Goal: Transaction & Acquisition: Purchase product/service

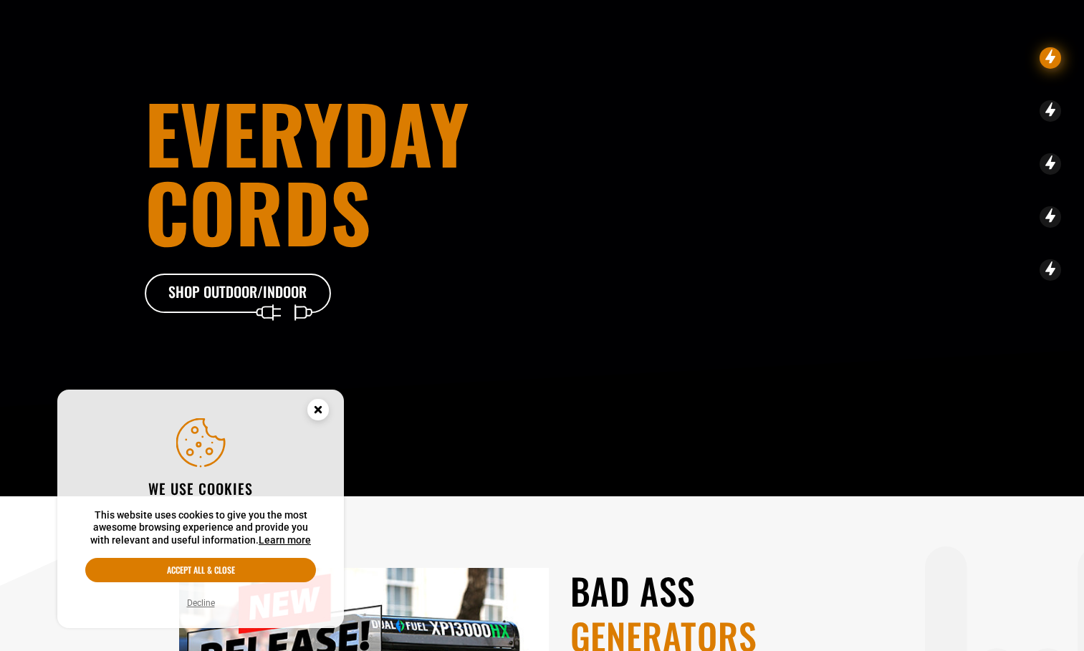
scroll to position [183, 0]
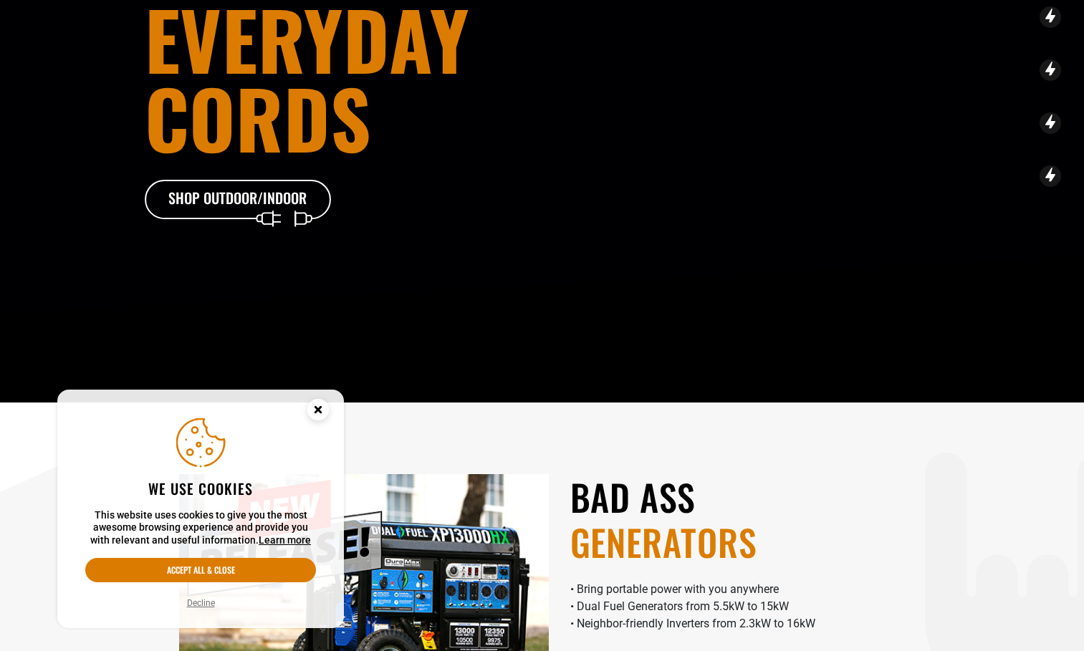
click at [322, 409] on circle "Cookie Consent" at bounding box center [317, 409] width 21 height 21
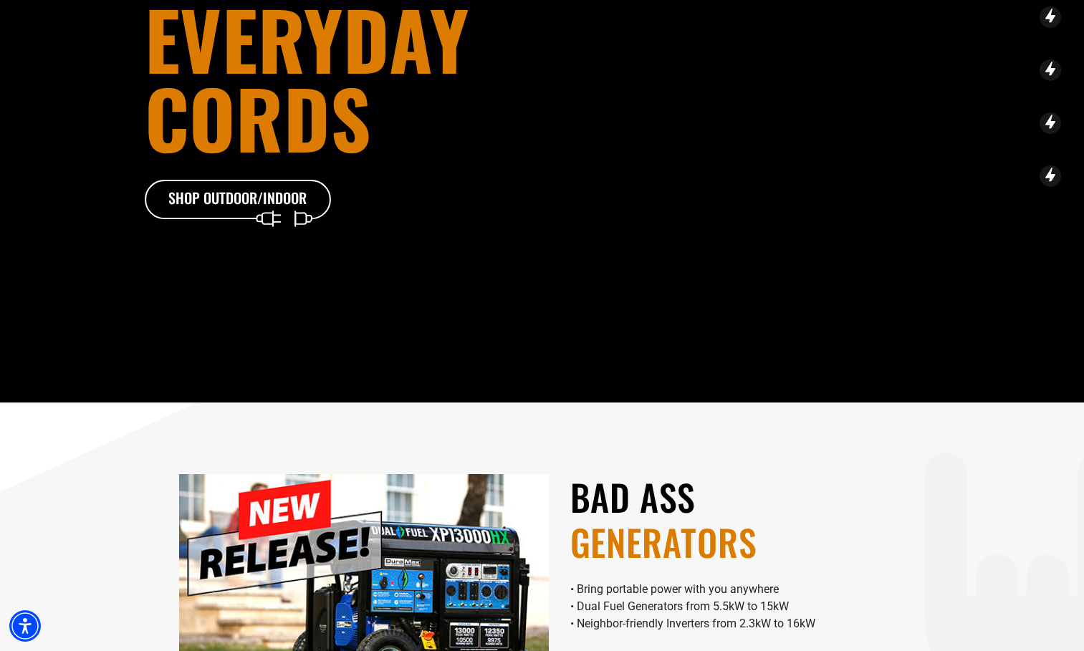
scroll to position [0, 0]
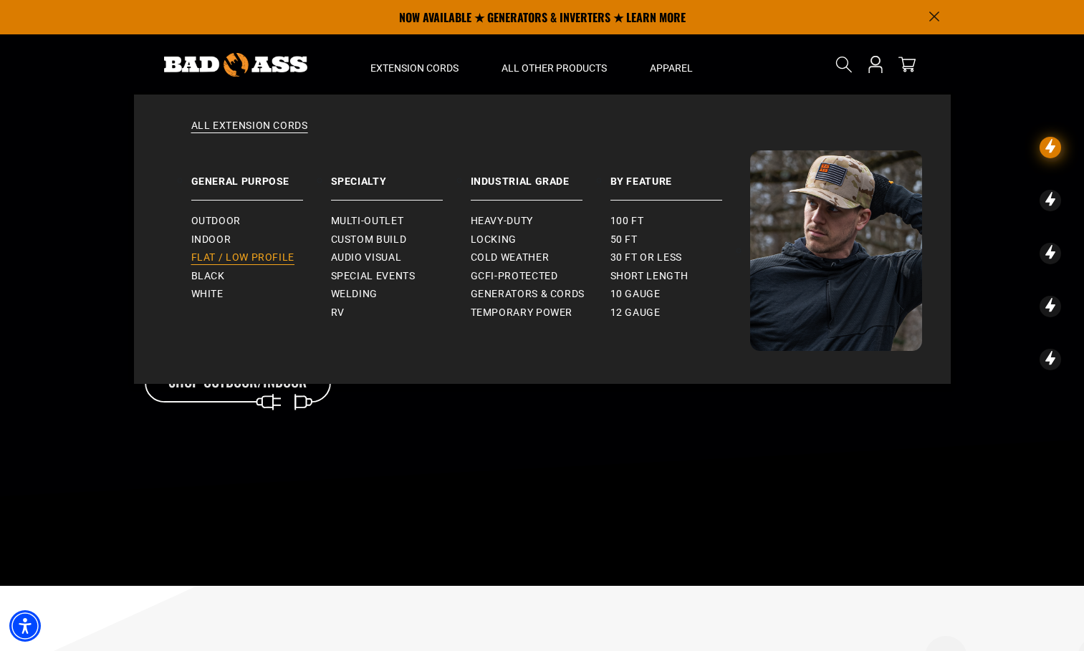
click at [272, 257] on span "Flat / Low Profile" at bounding box center [243, 258] width 104 height 13
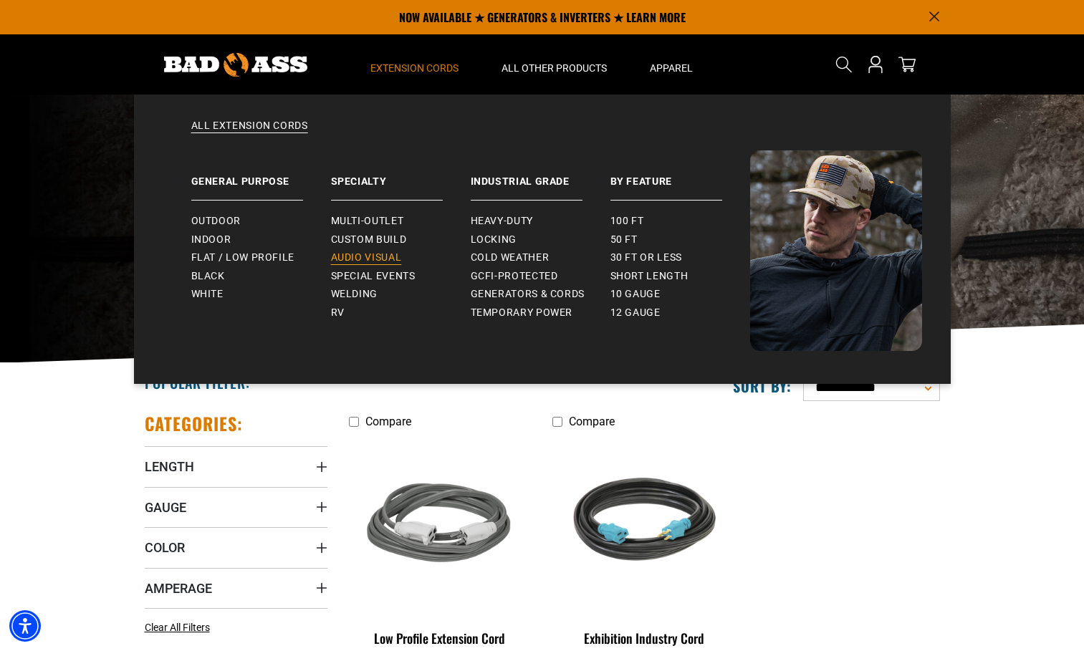
click at [361, 253] on span "Audio Visual" at bounding box center [366, 258] width 71 height 13
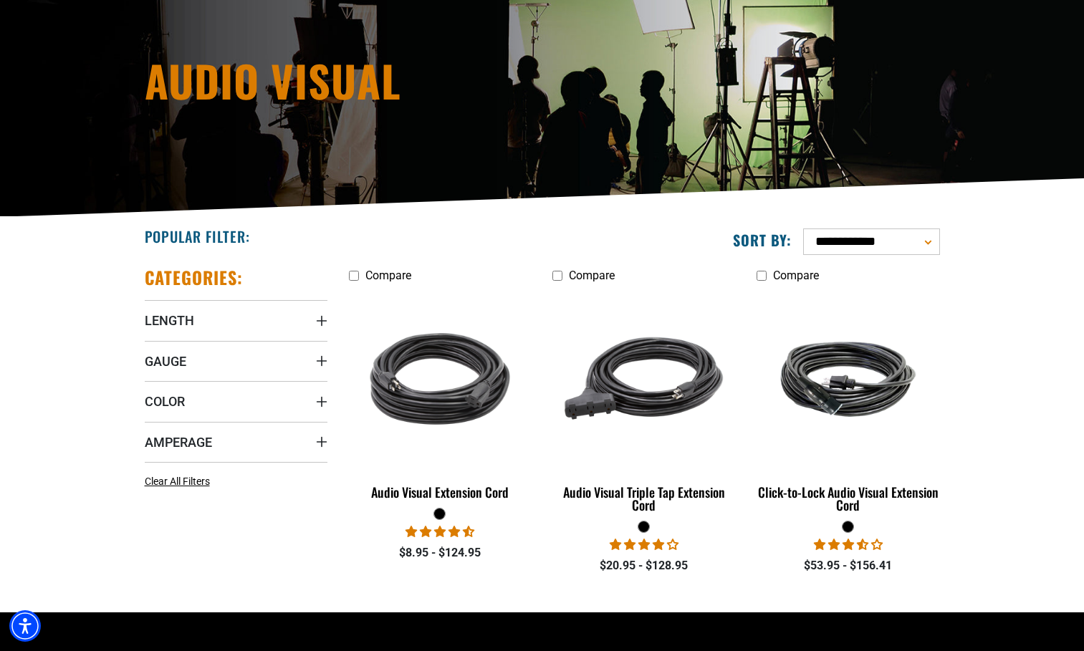
scroll to position [148, 0]
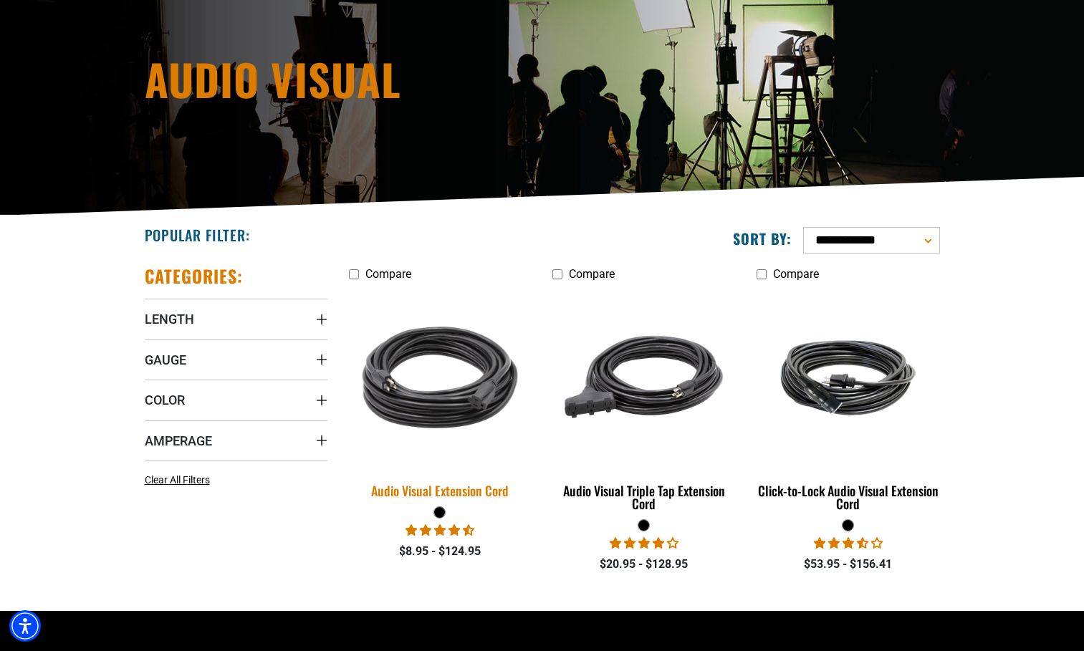
click at [447, 368] on img at bounding box center [440, 377] width 201 height 183
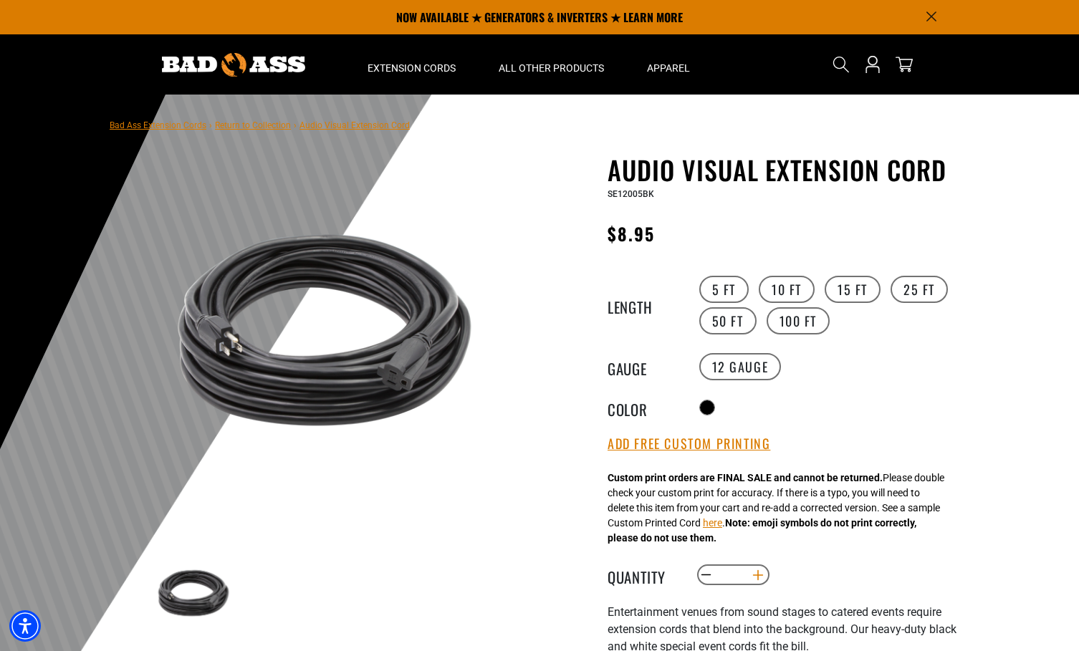
click at [763, 570] on button "Increase quantity for Audio Visual Extension Cord" at bounding box center [758, 575] width 22 height 24
type input "*"
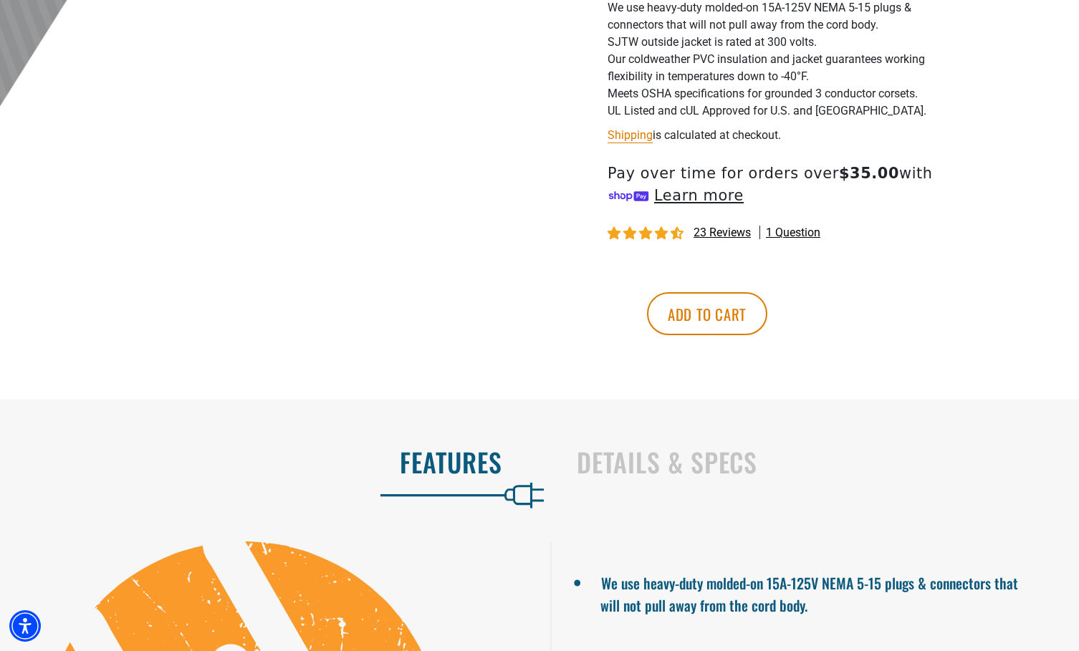
scroll to position [718, 0]
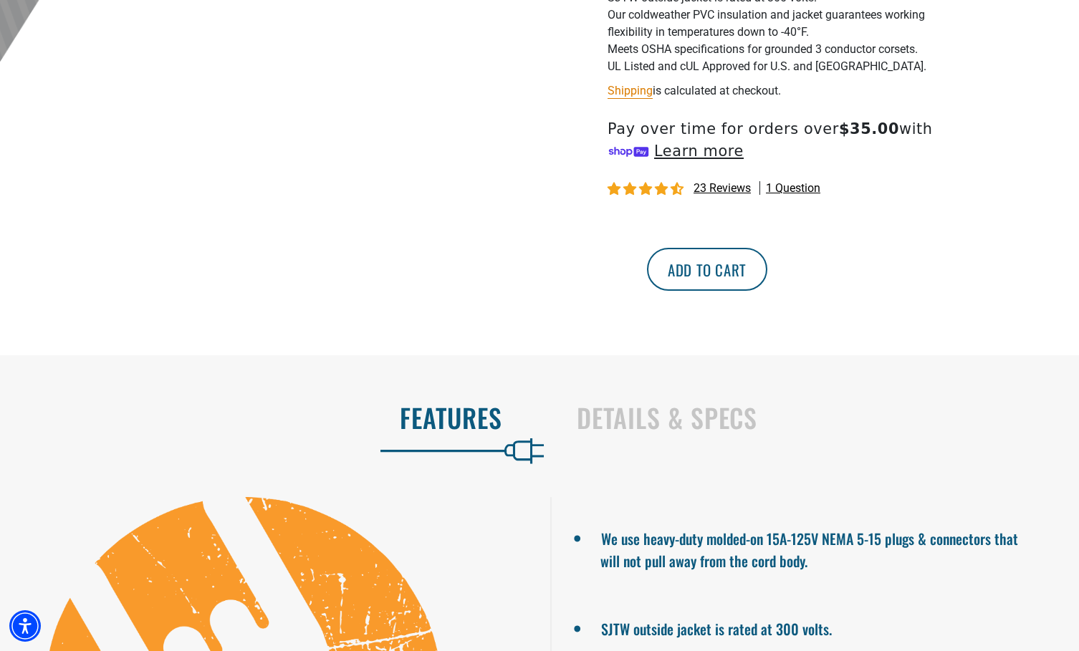
click at [767, 274] on button "Add to cart" at bounding box center [707, 269] width 120 height 43
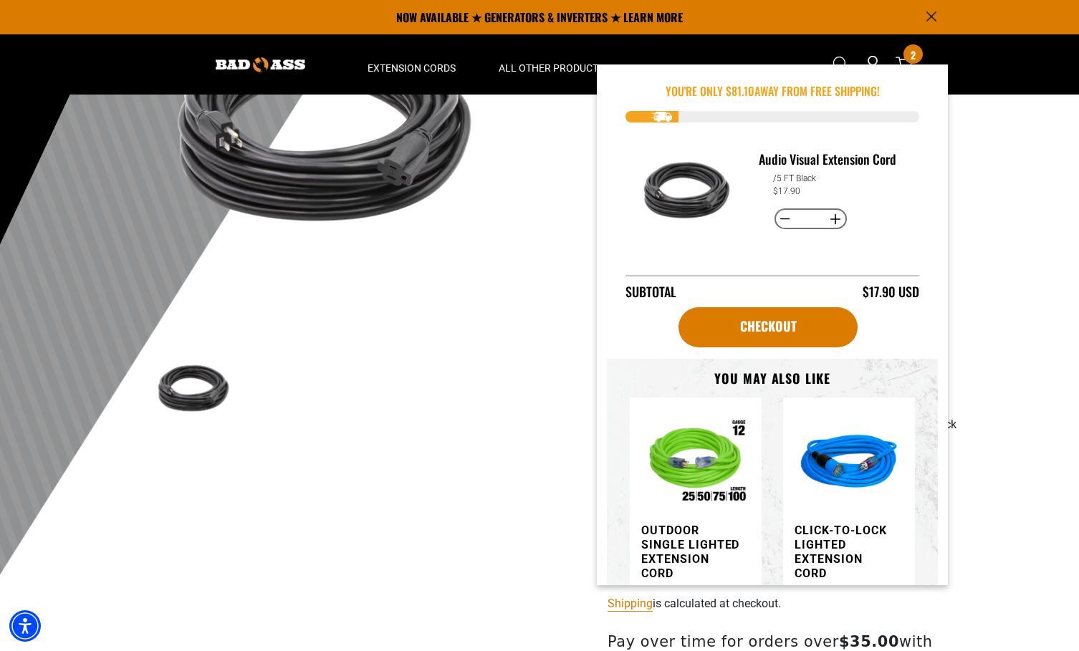
scroll to position [200, 0]
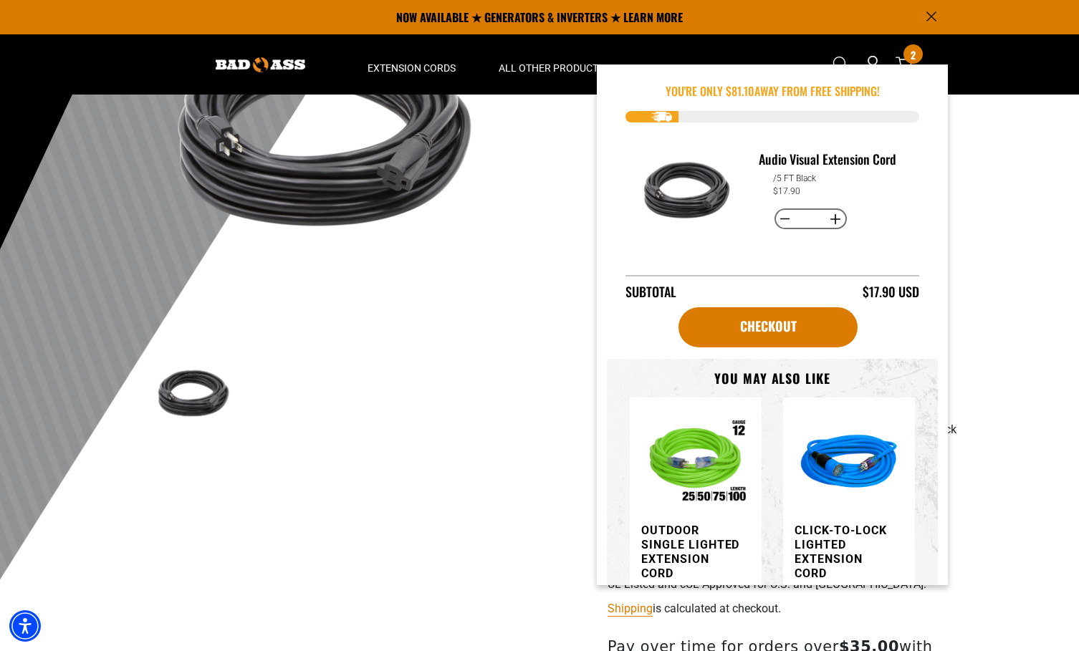
click at [975, 196] on div at bounding box center [539, 325] width 1079 height 651
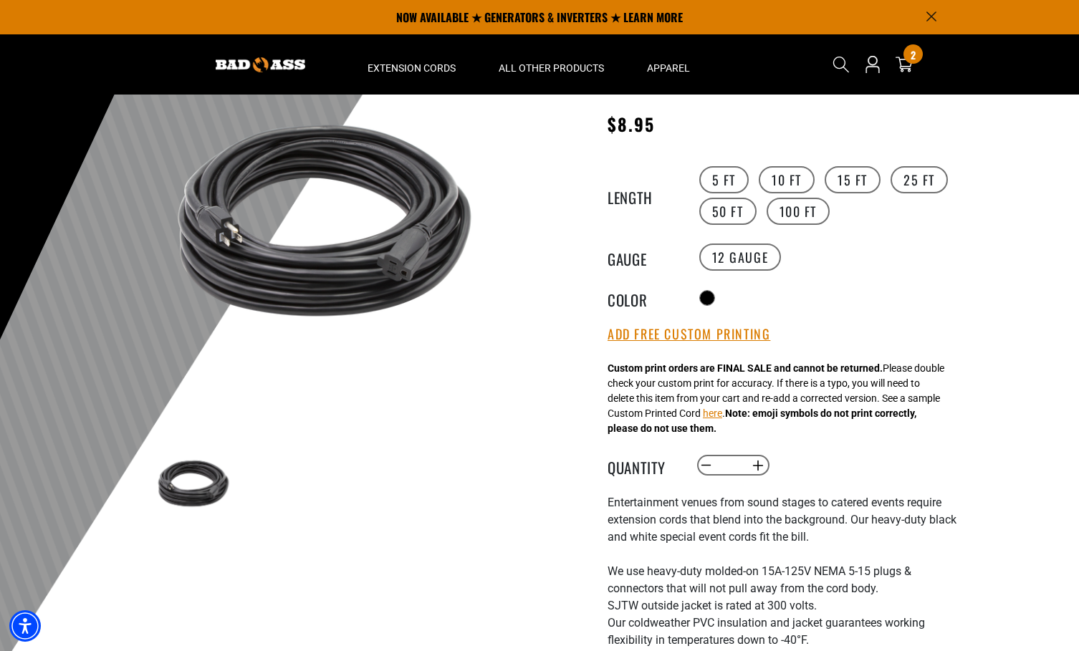
scroll to position [29, 0]
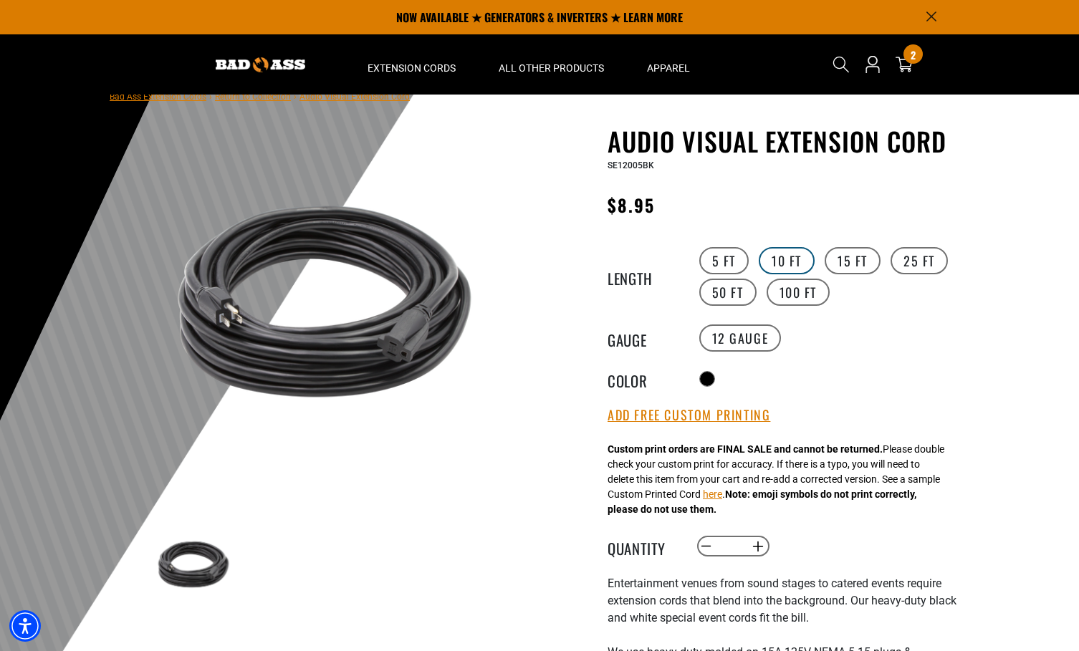
click at [785, 259] on label "10 FT" at bounding box center [787, 260] width 56 height 27
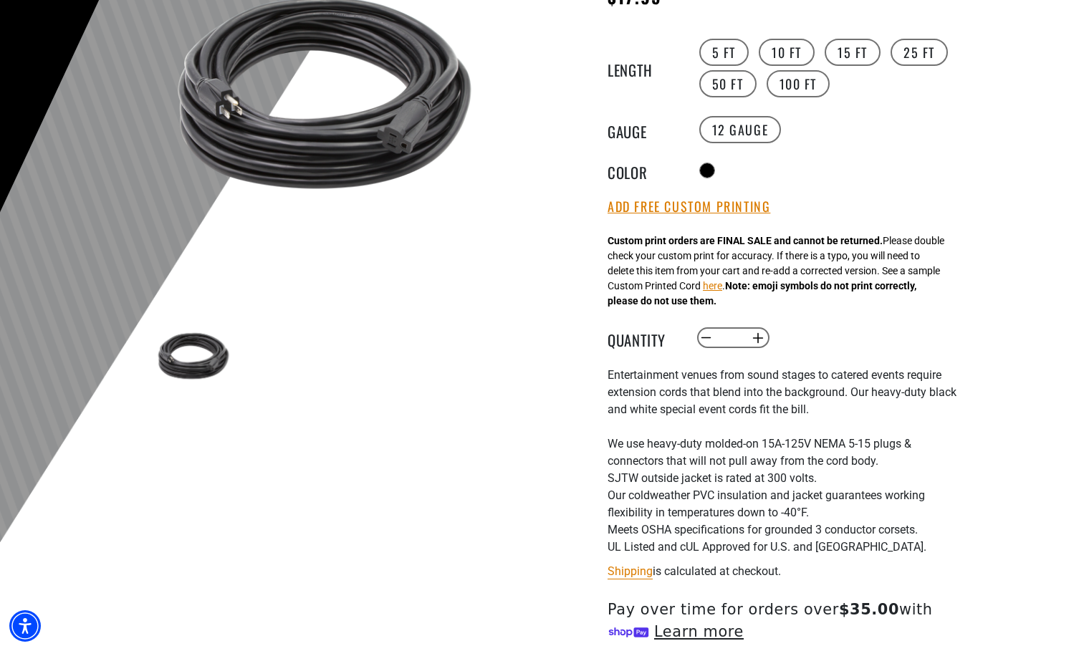
scroll to position [400, 0]
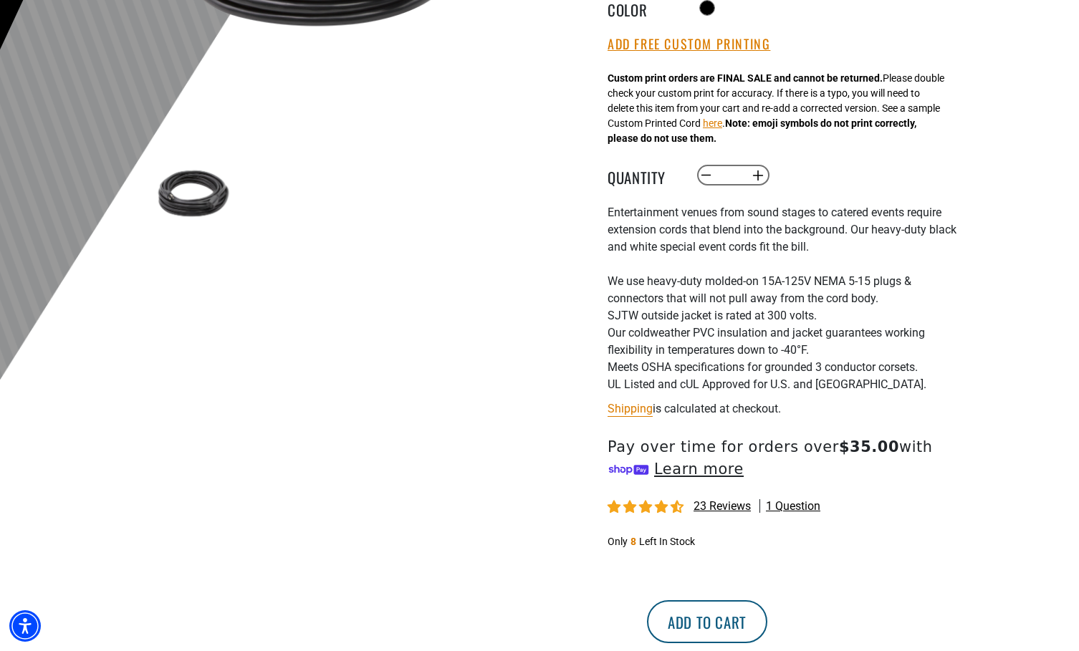
click at [767, 628] on button "Add to cart" at bounding box center [707, 621] width 120 height 43
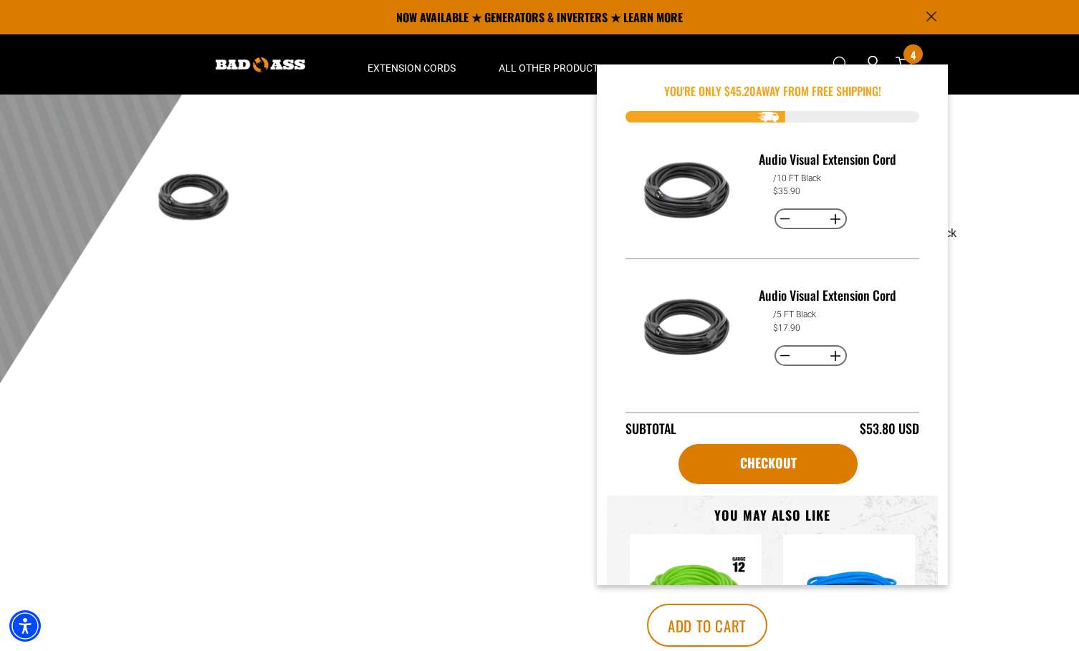
click at [1004, 251] on div at bounding box center [539, 49] width 1079 height 702
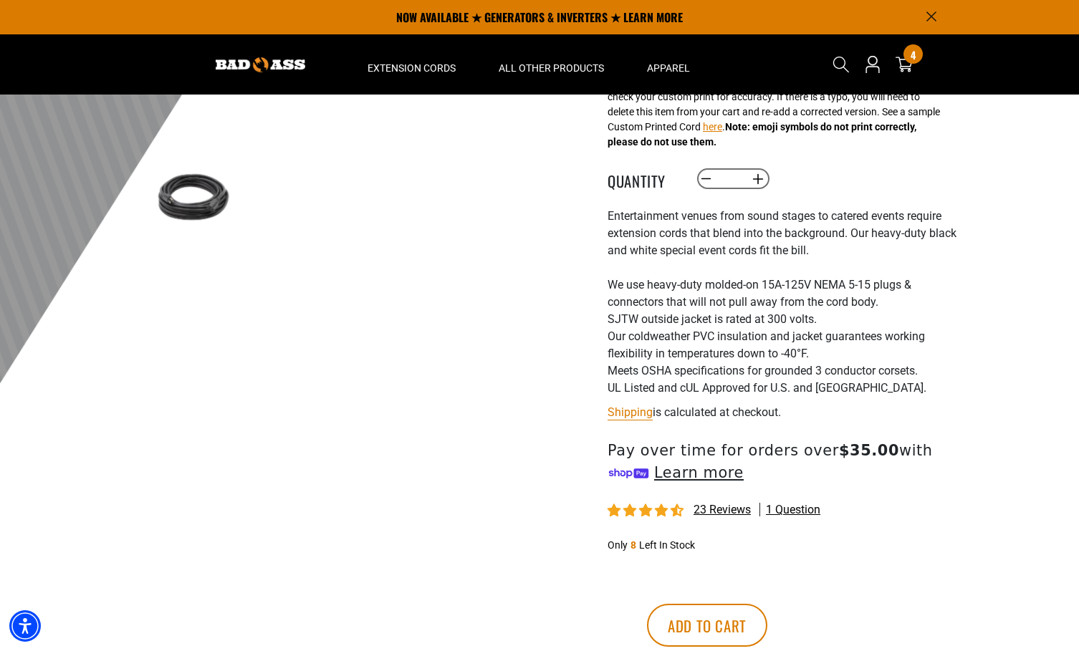
scroll to position [181, 0]
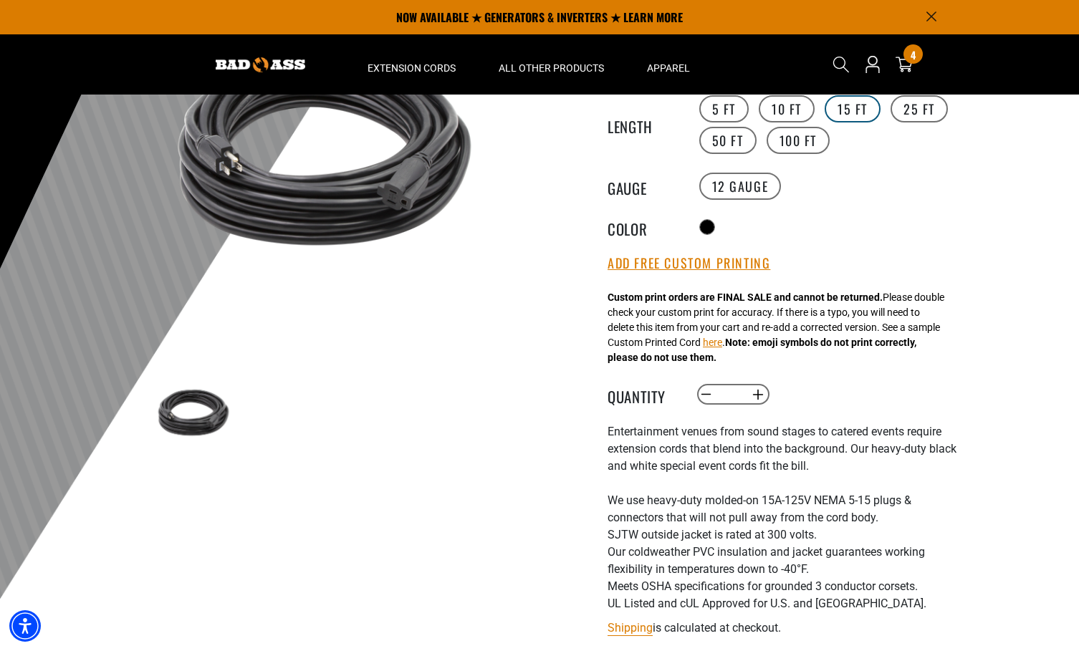
click at [841, 113] on label "15 FT" at bounding box center [853, 108] width 56 height 27
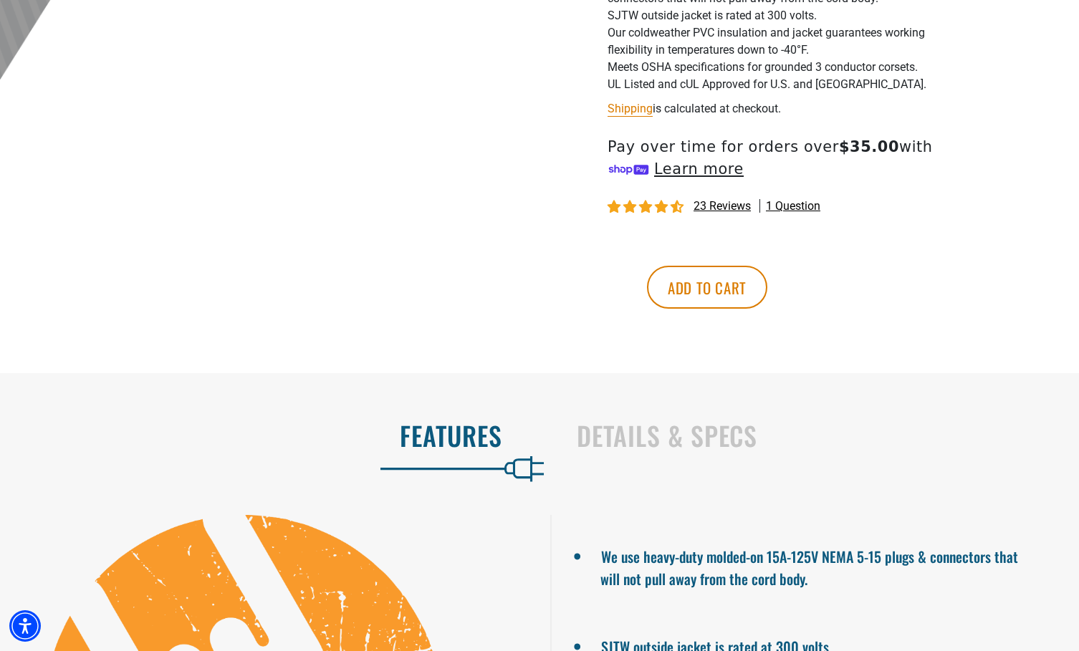
scroll to position [818, 0]
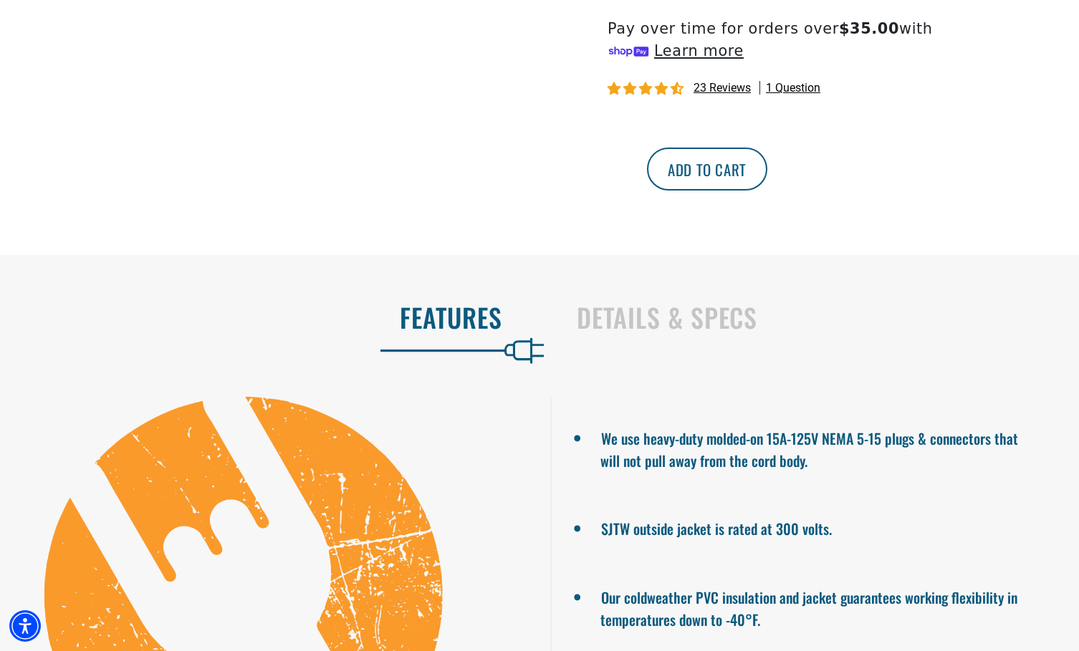
click at [767, 178] on button "Add to cart" at bounding box center [707, 169] width 120 height 43
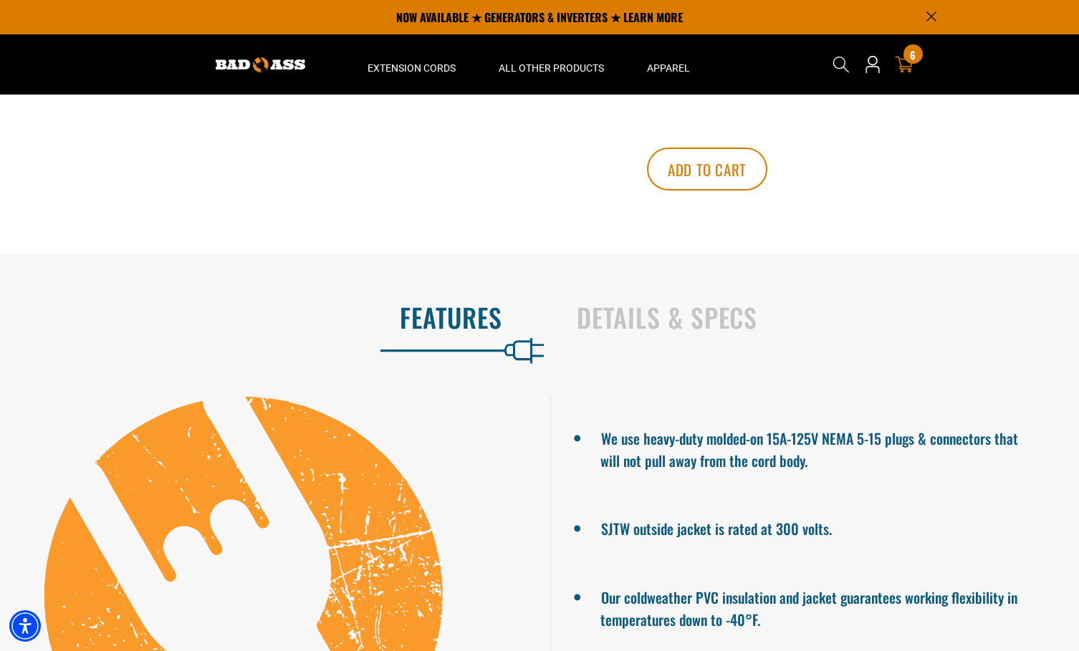
click at [905, 58] on div "6 6 items" at bounding box center [913, 53] width 19 height 19
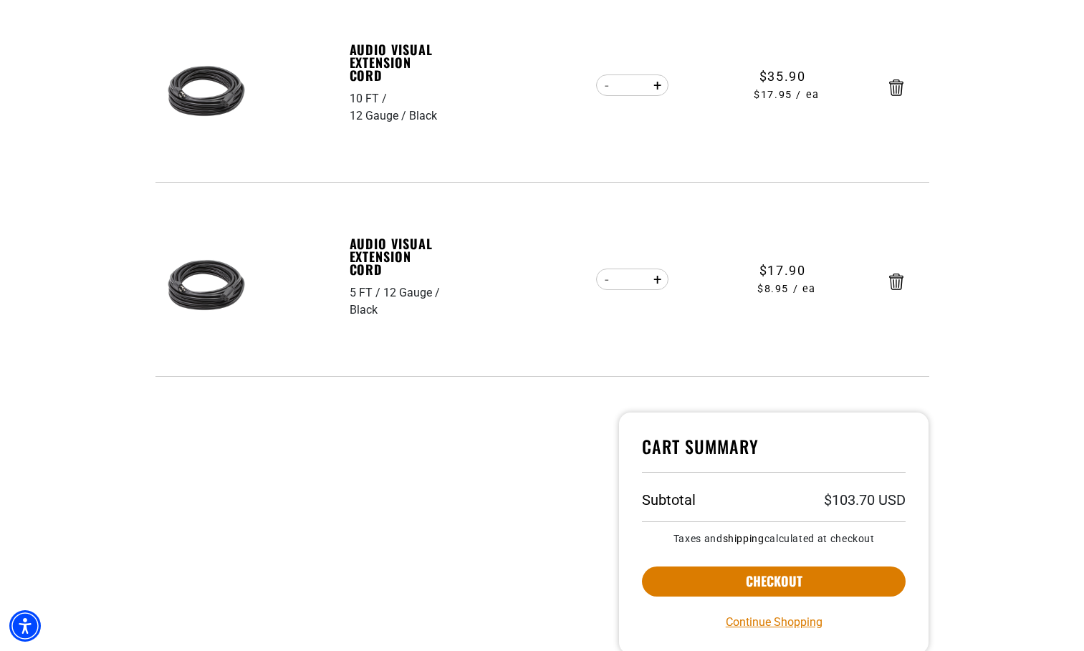
scroll to position [810, 0]
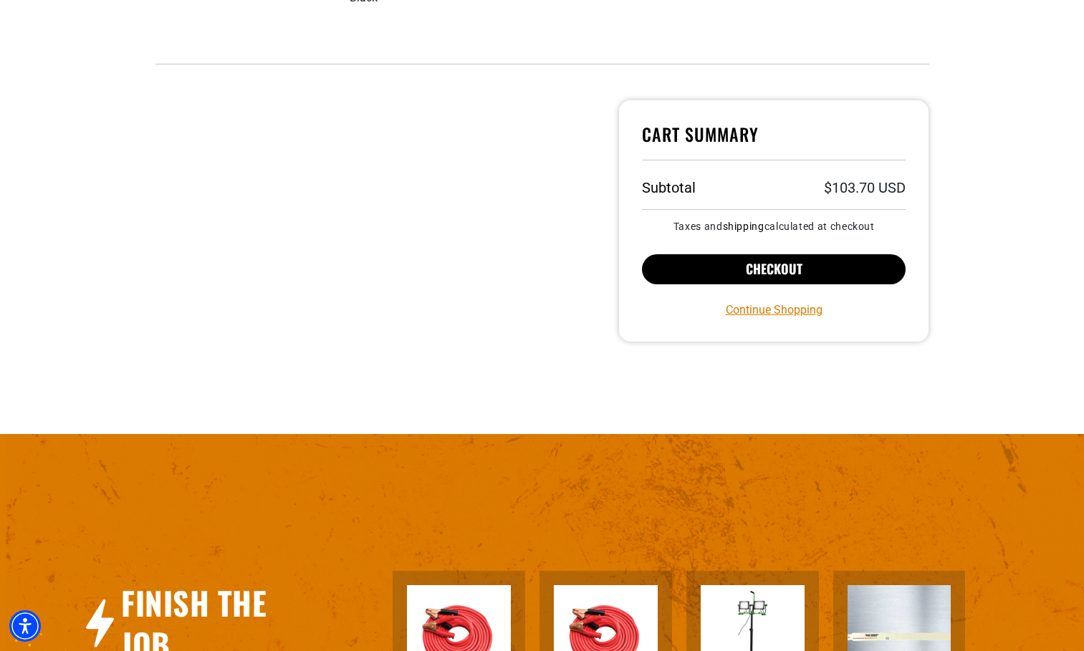
click at [770, 274] on button "Checkout" at bounding box center [774, 269] width 264 height 30
